Goal: Complete application form

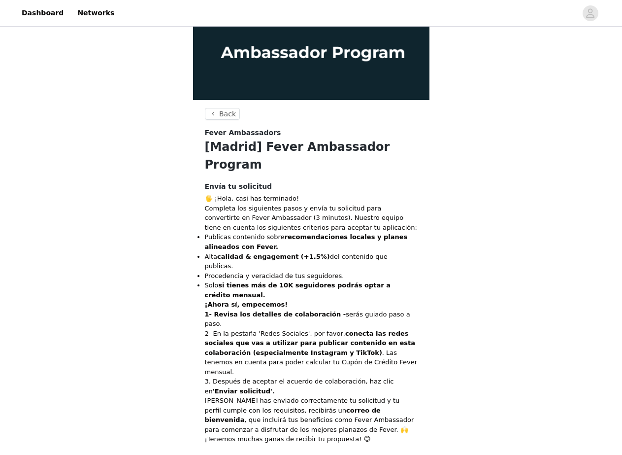
scroll to position [99, 0]
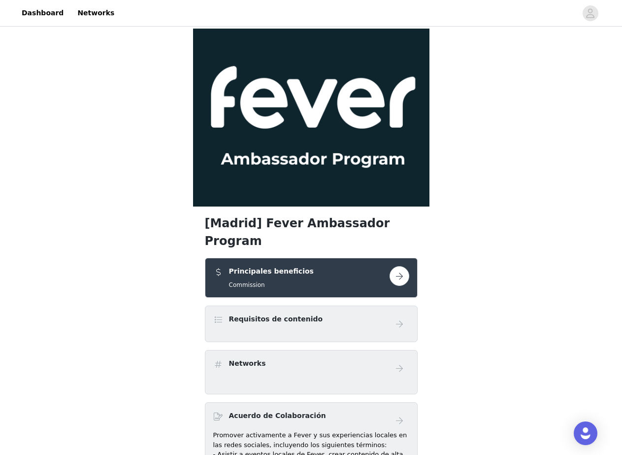
click at [399, 266] on button "button" at bounding box center [400, 276] width 20 height 20
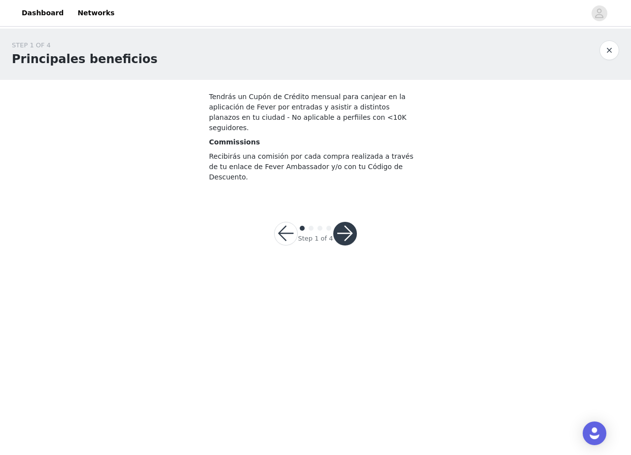
click at [343, 222] on button "button" at bounding box center [345, 234] width 24 height 24
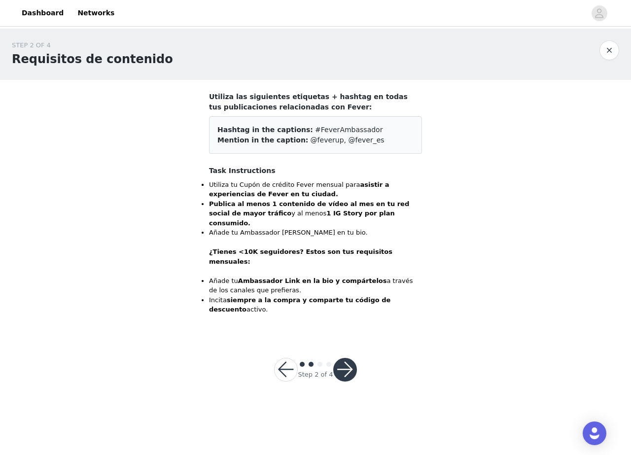
click at [343, 358] on button "button" at bounding box center [345, 370] width 24 height 24
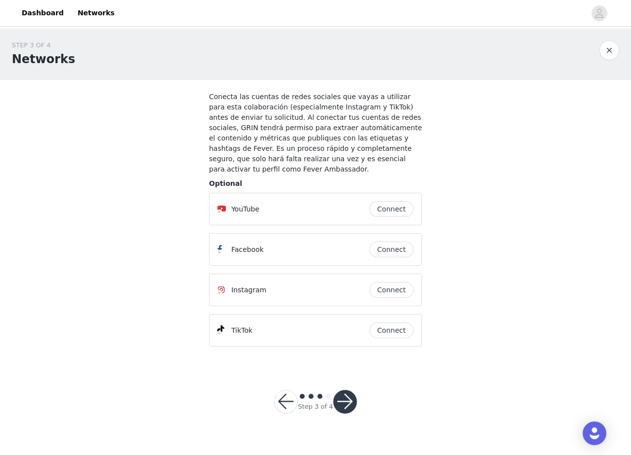
click at [385, 282] on button "Connect" at bounding box center [391, 290] width 44 height 16
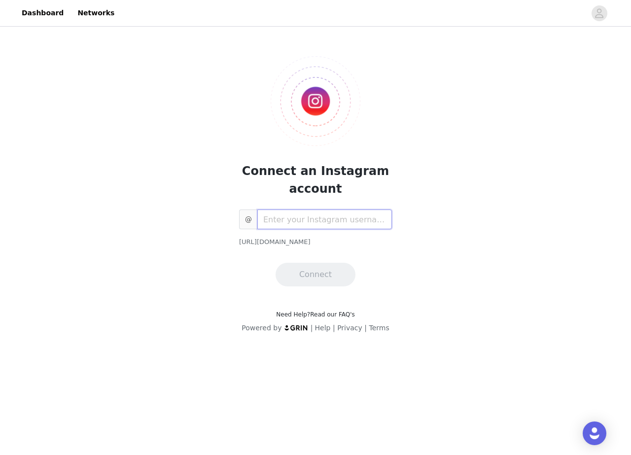
drag, startPoint x: 385, startPoint y: 281, endPoint x: 271, endPoint y: 221, distance: 128.9
click at [271, 221] on input "text" at bounding box center [324, 219] width 134 height 20
click at [271, 220] on input "mertwice" at bounding box center [324, 219] width 134 height 20
click at [300, 219] on input "meertwice" at bounding box center [324, 219] width 134 height 20
type input "meertwice_"
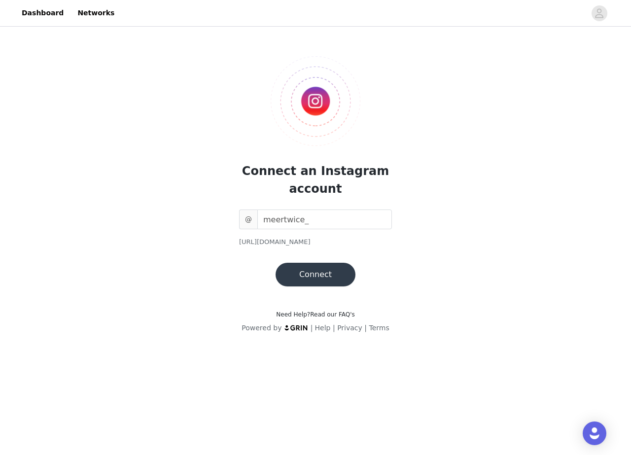
click at [321, 277] on button "Connect" at bounding box center [315, 275] width 80 height 24
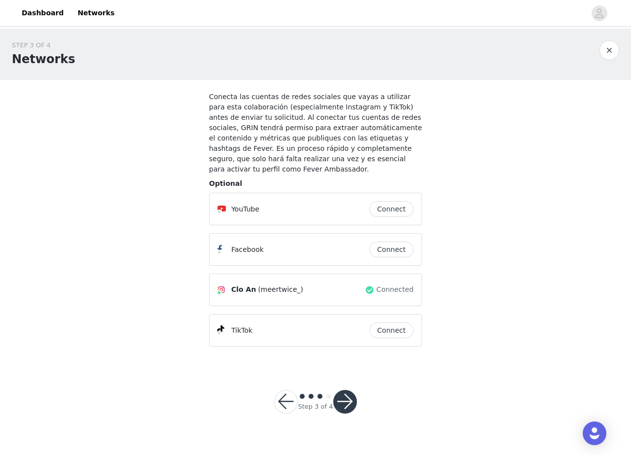
click at [285, 390] on button "button" at bounding box center [286, 402] width 24 height 24
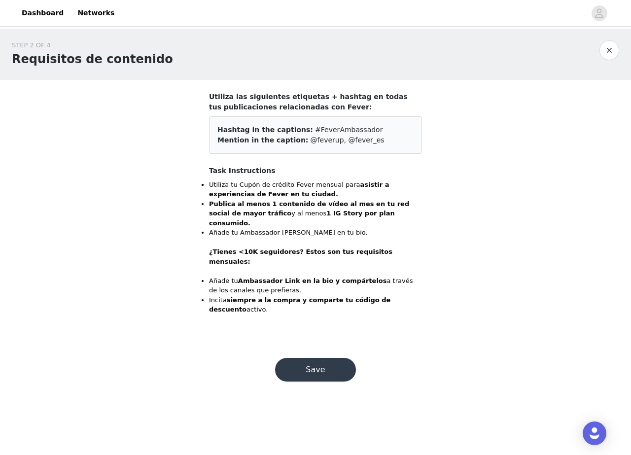
click at [310, 358] on button "Save" at bounding box center [315, 370] width 81 height 24
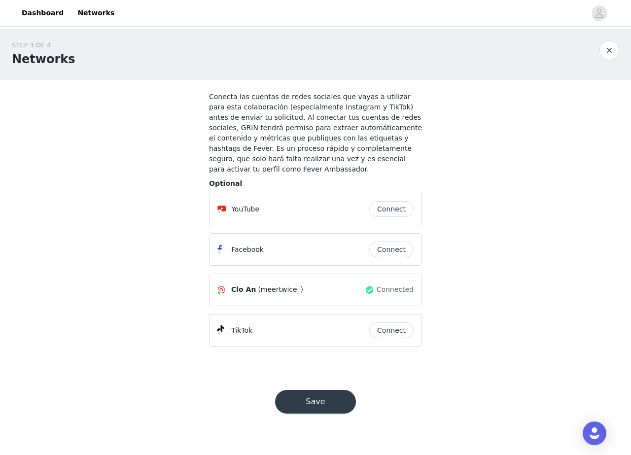
click at [315, 395] on button "Save" at bounding box center [315, 402] width 81 height 24
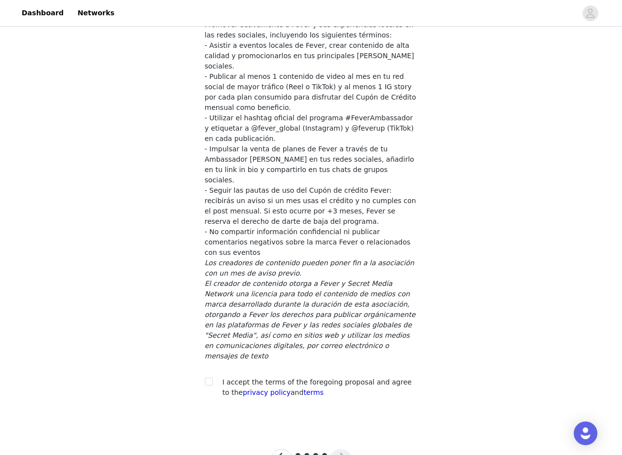
scroll to position [45, 0]
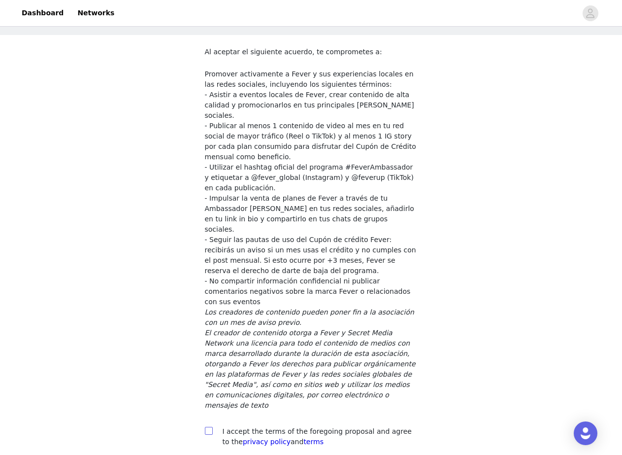
click at [207, 427] on span at bounding box center [209, 431] width 8 height 8
click at [207, 427] on input "checkbox" at bounding box center [208, 430] width 7 height 7
checkbox input "true"
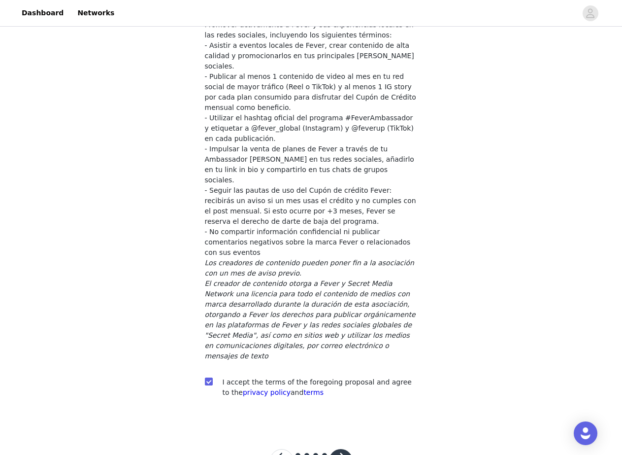
click at [342, 449] on button "button" at bounding box center [341, 461] width 24 height 24
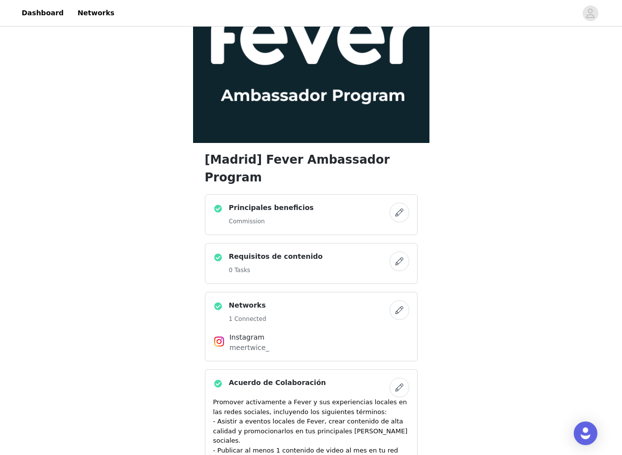
scroll to position [49, 0]
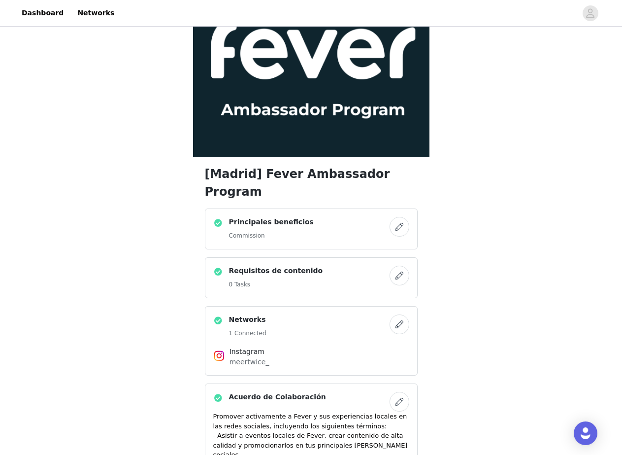
click at [397, 266] on button "button" at bounding box center [400, 276] width 20 height 20
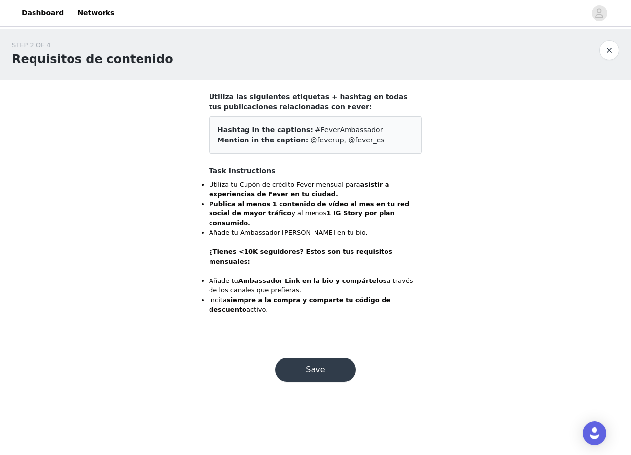
click at [299, 358] on button "Save" at bounding box center [315, 370] width 81 height 24
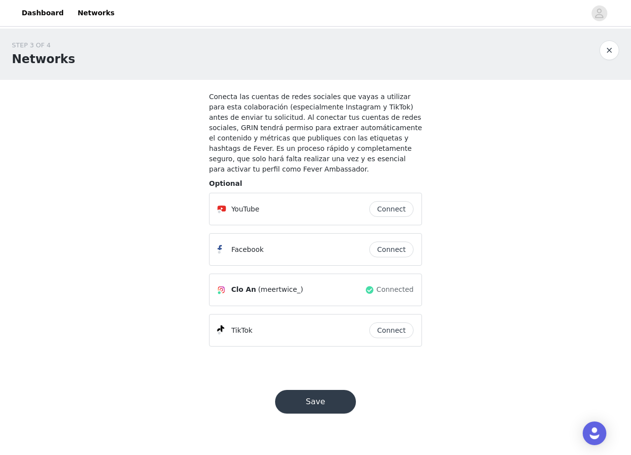
click at [321, 398] on button "Save" at bounding box center [315, 402] width 81 height 24
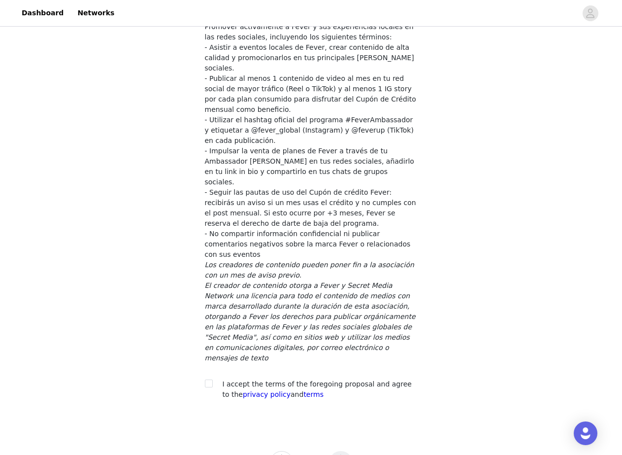
scroll to position [94, 0]
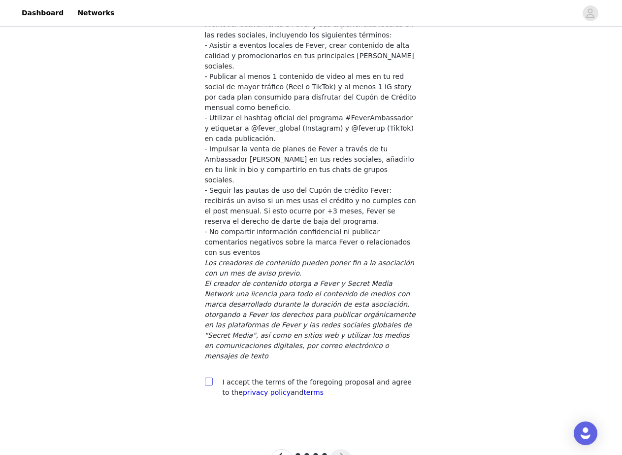
click at [212, 377] on span at bounding box center [209, 381] width 8 height 8
click at [212, 377] on input "checkbox" at bounding box center [208, 380] width 7 height 7
checkbox input "true"
click at [342, 449] on button "button" at bounding box center [341, 461] width 24 height 24
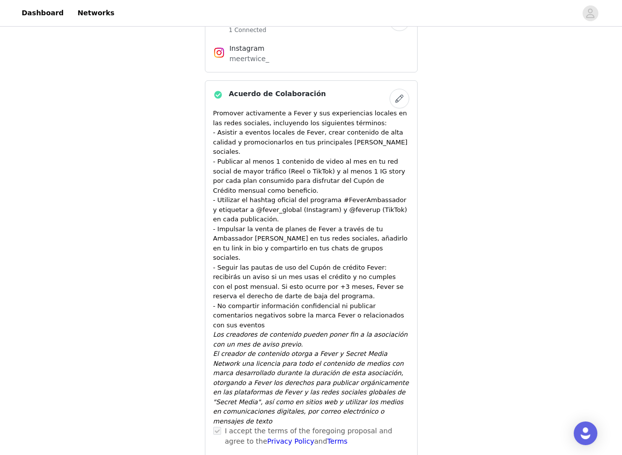
scroll to position [395, 0]
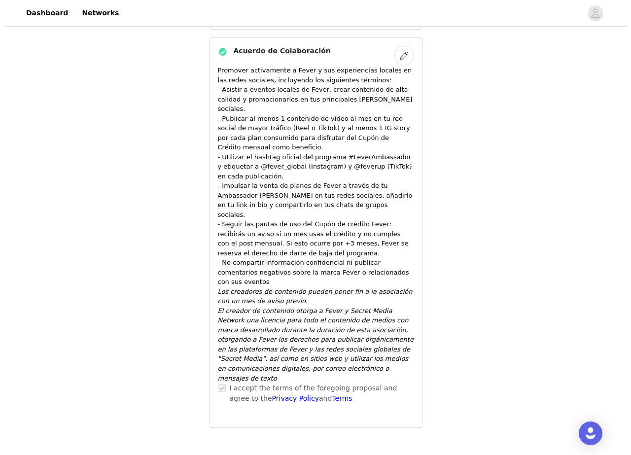
scroll to position [0, 0]
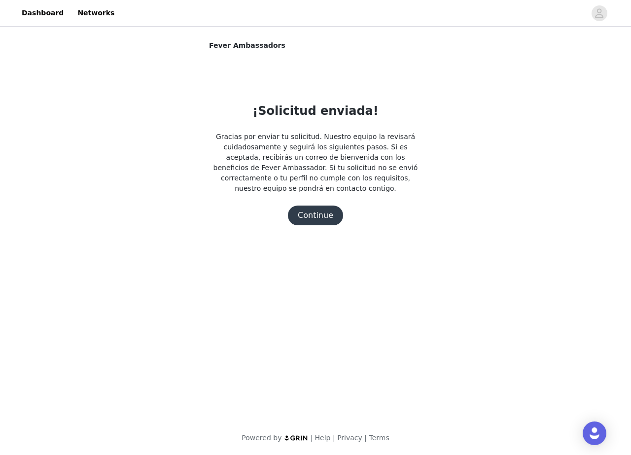
click at [322, 220] on button "Continue" at bounding box center [315, 215] width 55 height 20
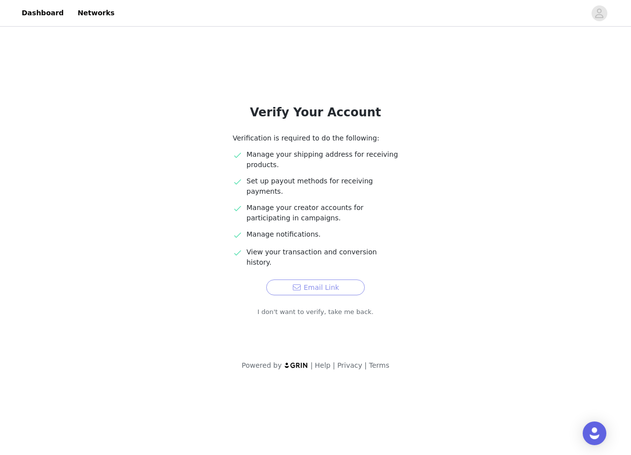
click at [340, 279] on button "Email Link" at bounding box center [315, 287] width 99 height 16
